Goal: Task Accomplishment & Management: Use online tool/utility

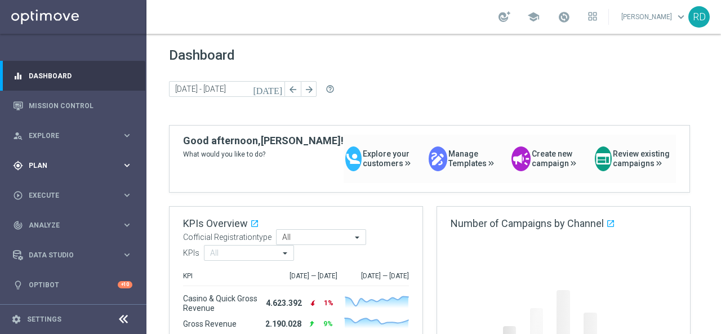
click at [67, 159] on div "gps_fixed Plan keyboard_arrow_right" at bounding box center [72, 165] width 145 height 30
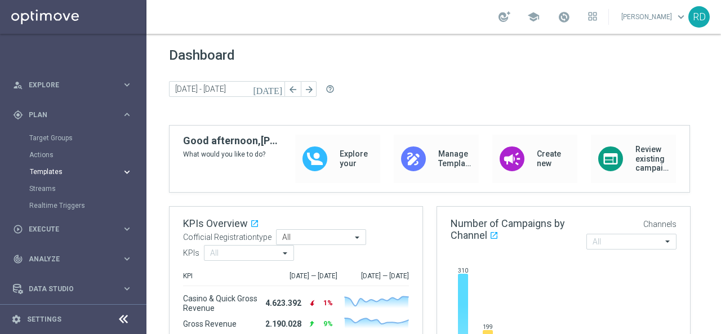
scroll to position [56, 0]
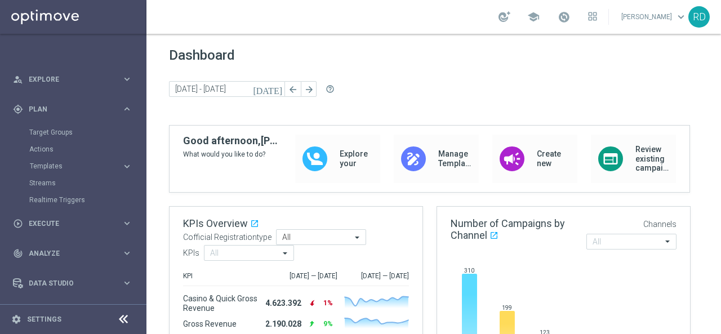
click at [68, 137] on div "Target Groups" at bounding box center [87, 132] width 116 height 17
click at [65, 135] on link "Target Groups" at bounding box center [73, 132] width 88 height 9
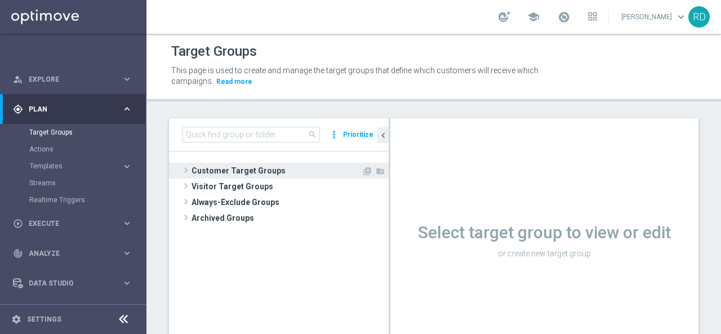
click at [182, 168] on span at bounding box center [185, 170] width 11 height 14
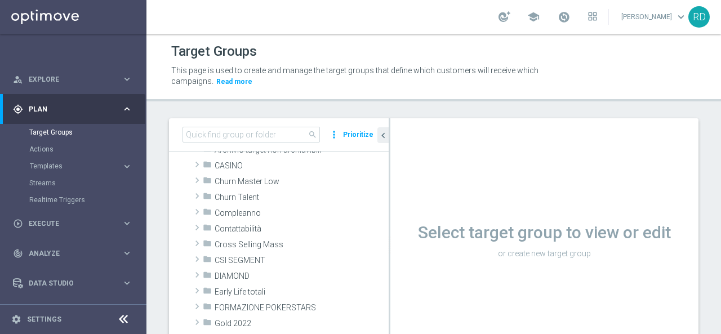
scroll to position [113, 0]
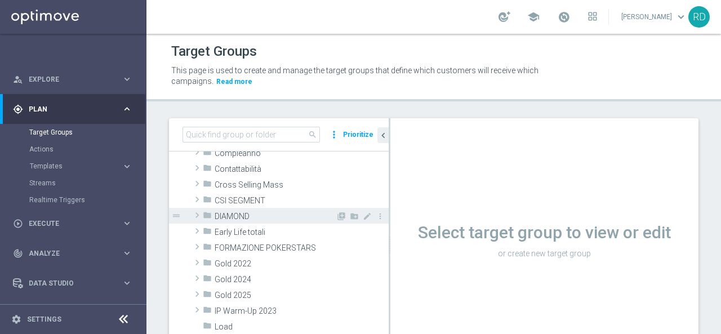
click at [198, 212] on span at bounding box center [197, 216] width 11 height 14
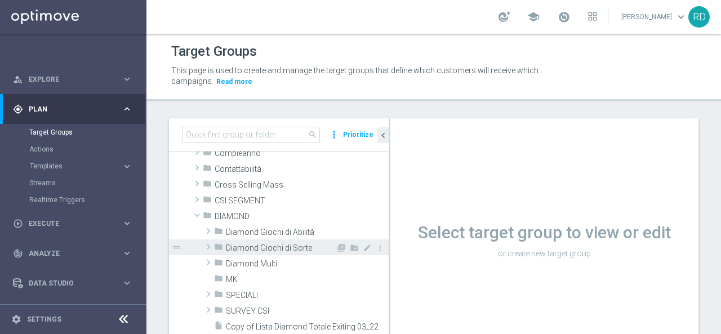
click at [249, 245] on span "Diamond Giochi di Sorte" at bounding box center [281, 248] width 110 height 10
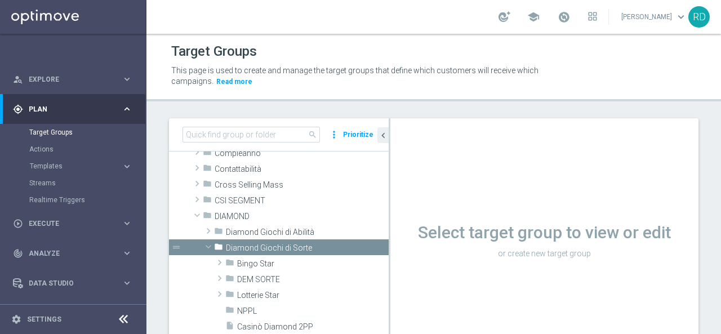
scroll to position [56, 0]
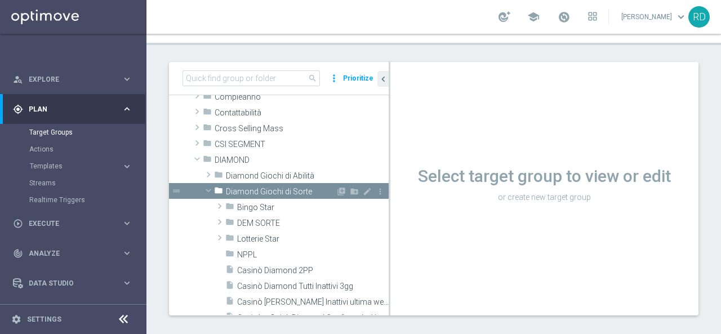
click at [299, 193] on span "Diamond Giochi di Sorte" at bounding box center [281, 192] width 110 height 10
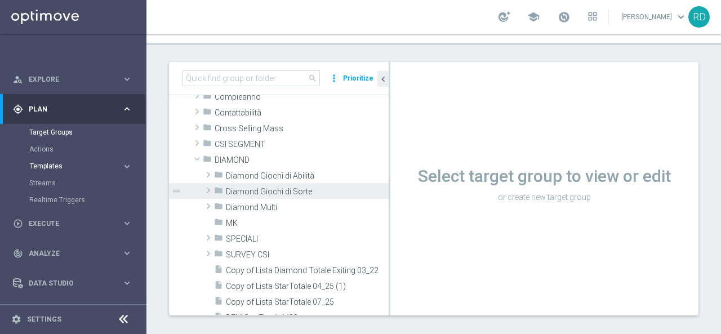
click at [60, 167] on span "Templates" at bounding box center [70, 166] width 81 height 7
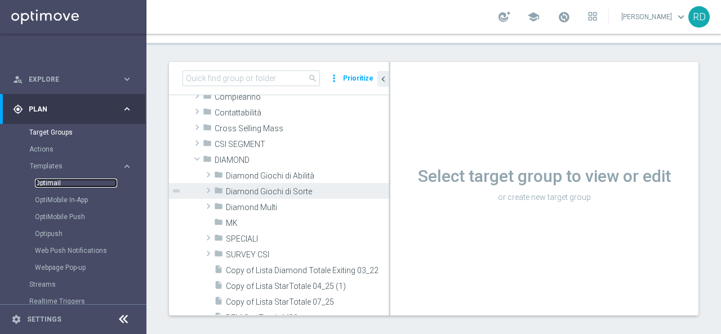
click at [62, 182] on link "Optimail" at bounding box center [76, 183] width 82 height 9
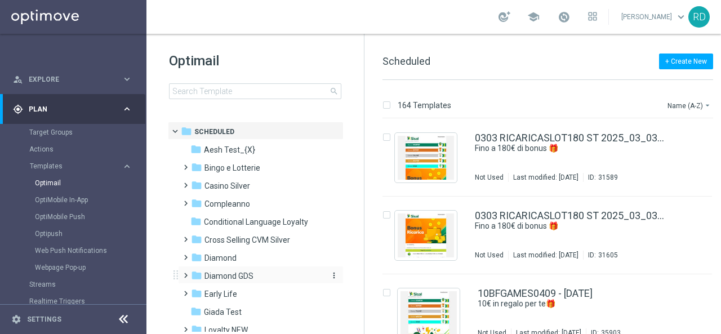
click at [214, 276] on span "Diamond GDS" at bounding box center [229, 276] width 49 height 10
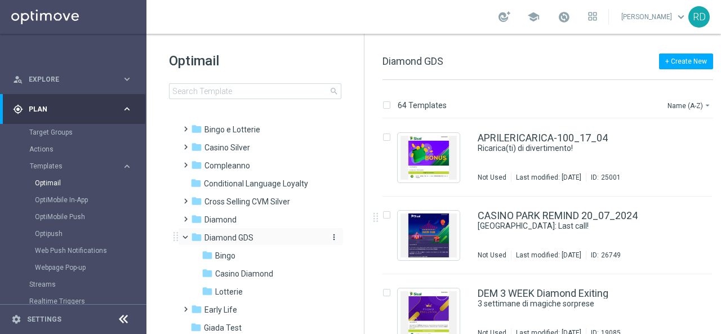
scroll to position [56, 0]
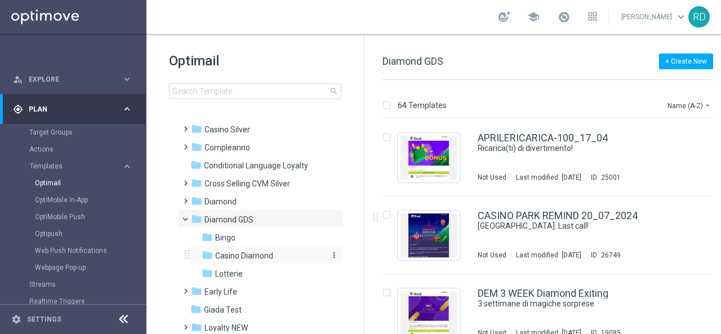
click at [249, 259] on span "Casino Diamond" at bounding box center [244, 256] width 58 height 10
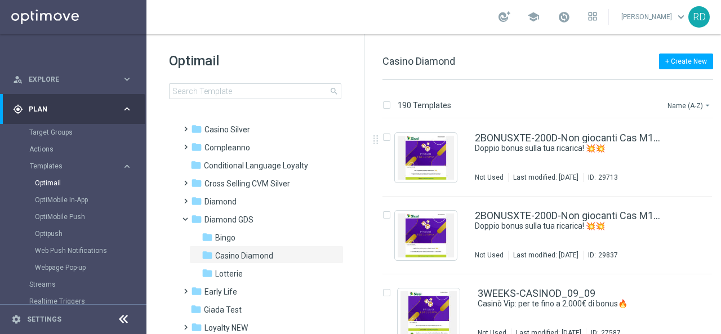
click at [668, 108] on button "Name (A-Z) arrow_drop_down" at bounding box center [690, 106] width 47 height 14
click at [652, 154] on span "Date Modified (Newest)" at bounding box center [670, 156] width 76 height 8
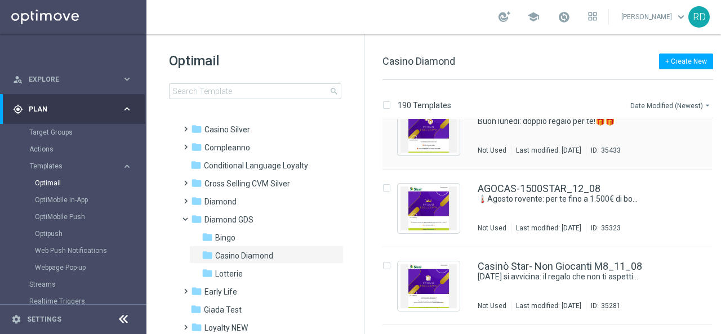
scroll to position [282, 0]
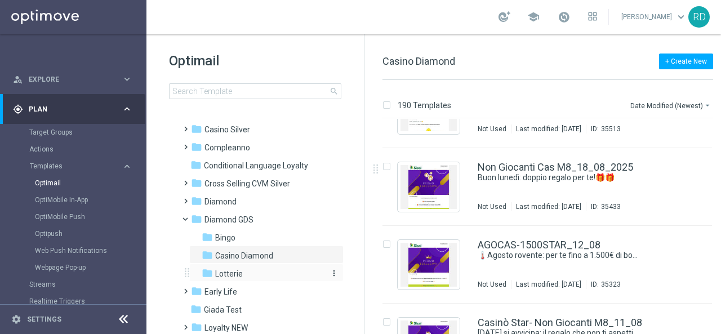
click at [243, 279] on div "folder Lotterie" at bounding box center [262, 274] width 120 height 13
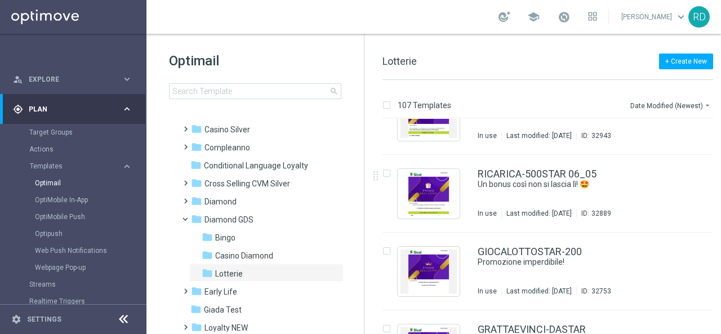
scroll to position [2198, 0]
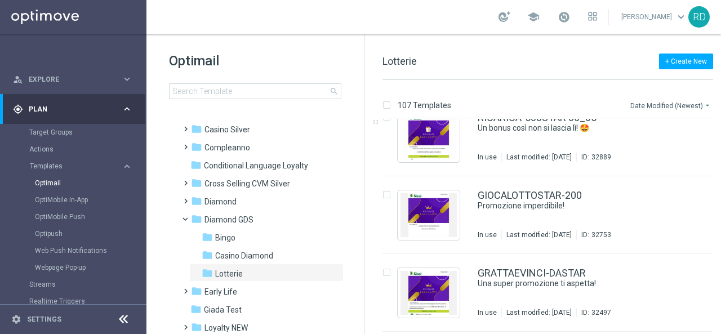
click at [640, 107] on button "Date Modified (Newest) arrow_drop_down" at bounding box center [672, 106] width 84 height 14
click at [263, 255] on span "Casino Diamond" at bounding box center [244, 256] width 58 height 10
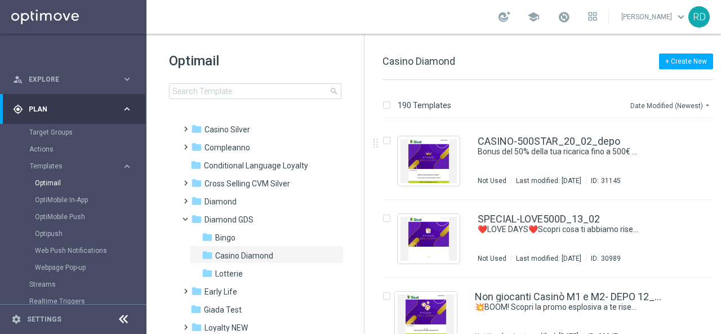
scroll to position [3889, 0]
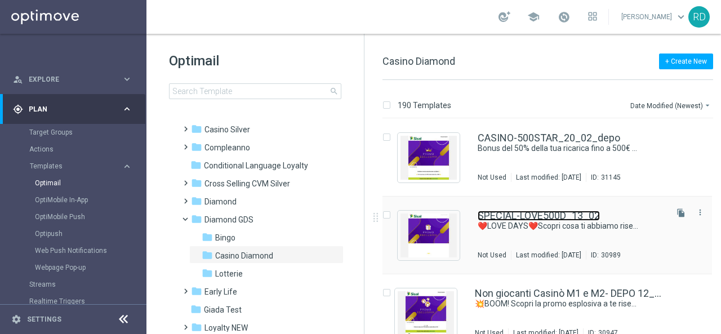
click at [514, 218] on link "SPECIAL-LOVE500D_13_02" at bounding box center [539, 216] width 122 height 10
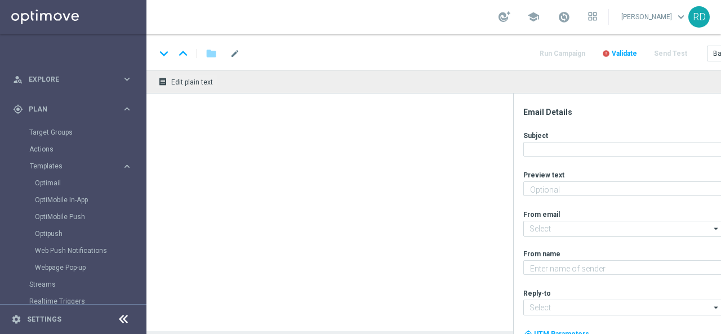
type textarea "Per te fino a 500 euro di bonus + un extra bonus!"
type textarea "Sisal Vip"
type input "[EMAIL_ADDRESS][DOMAIN_NAME]"
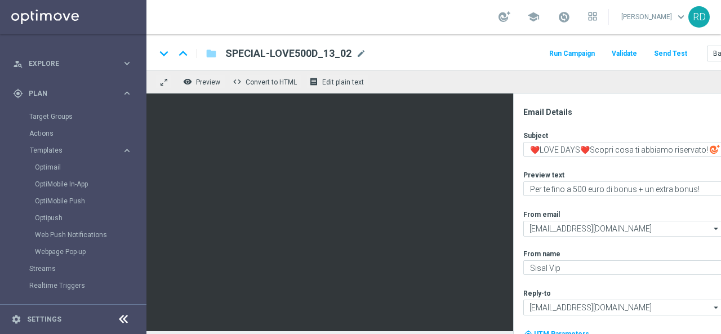
scroll to position [56, 0]
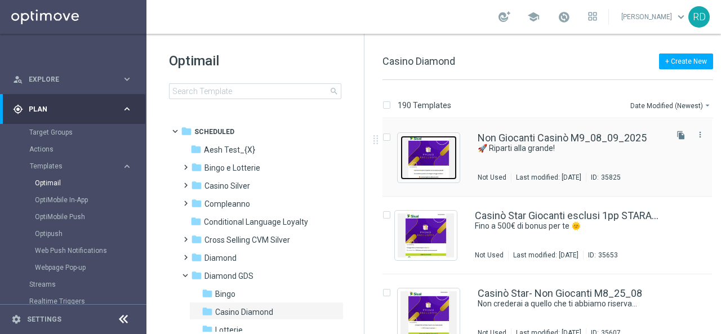
click at [424, 152] on img "Press SPACE to select this row." at bounding box center [429, 158] width 56 height 44
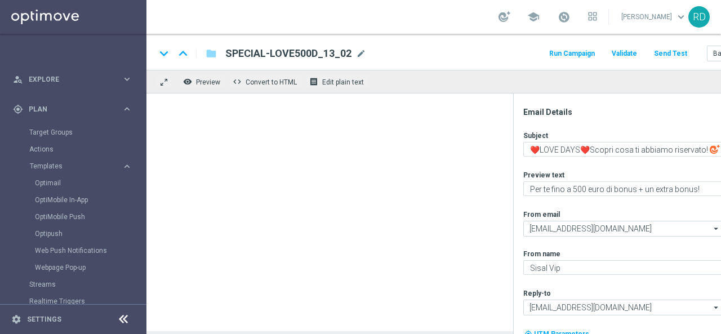
type textarea "🚀 Riparti alla grande!"
type textarea "Un doppio bonus ti aspetta! 🤩"
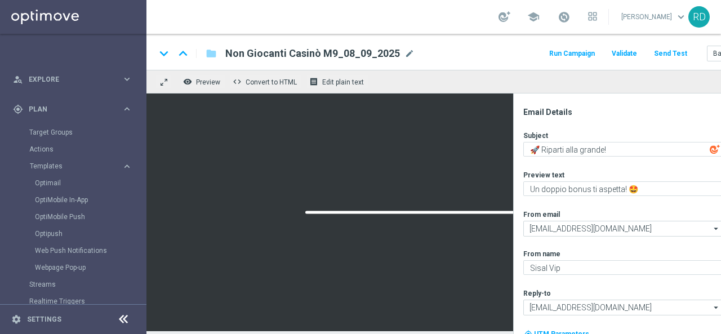
scroll to position [8, 0]
